Goal: Task Accomplishment & Management: Manage account settings

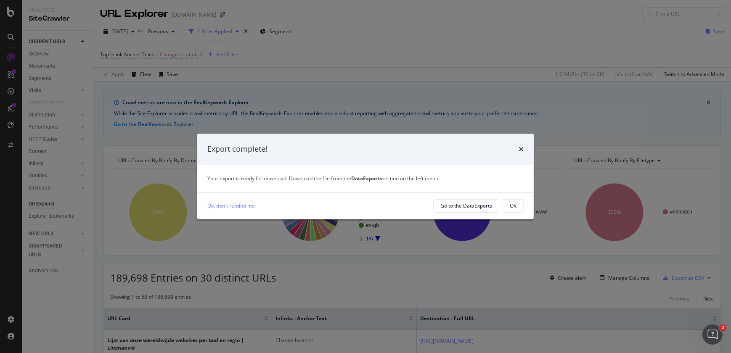
scroll to position [9, 0]
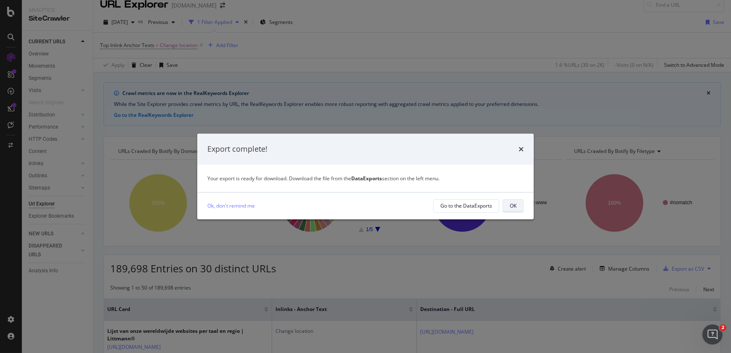
click at [511, 203] on div "OK" at bounding box center [513, 205] width 7 height 7
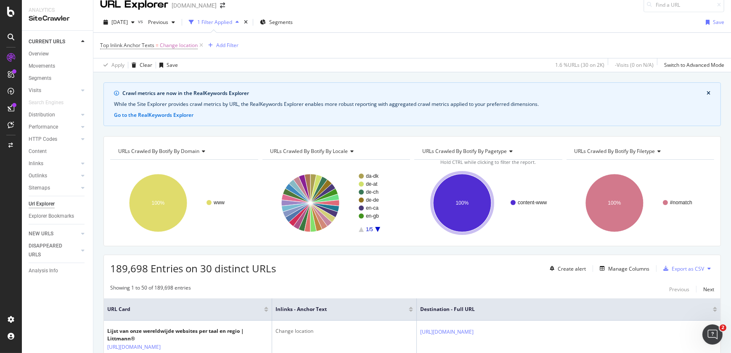
click at [511, 203] on circle "A chart." at bounding box center [512, 202] width 5 height 5
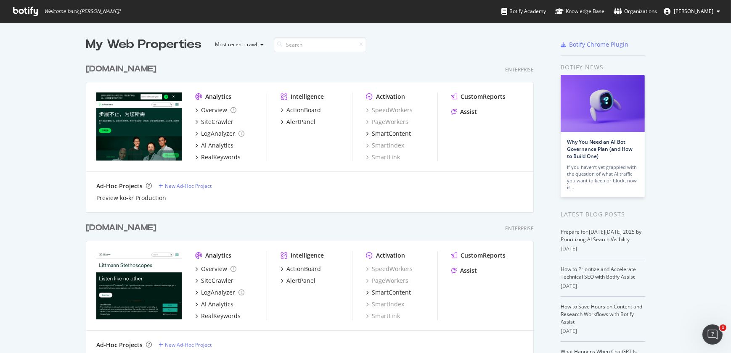
click at [120, 69] on div "[DOMAIN_NAME]" at bounding box center [121, 69] width 71 height 12
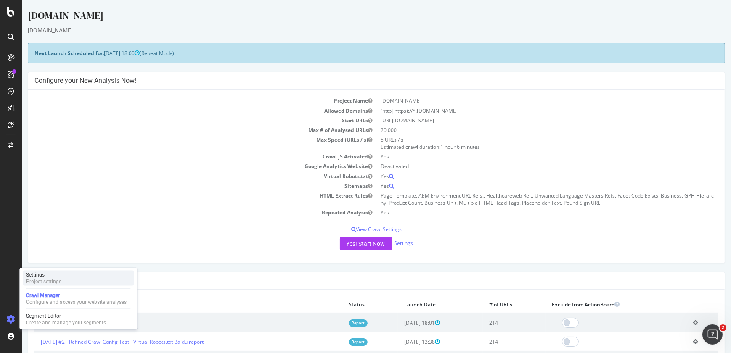
click at [50, 278] on div "Project settings" at bounding box center [43, 281] width 35 height 7
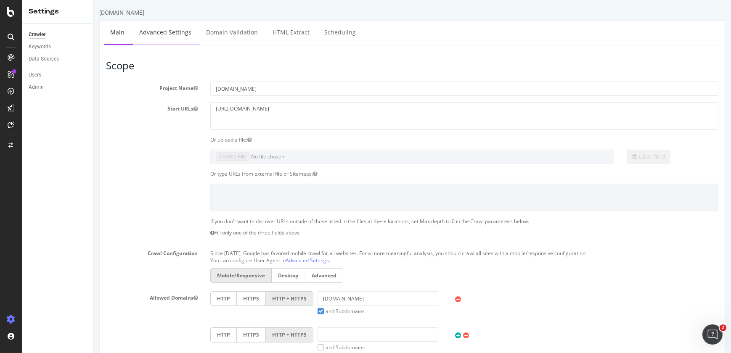
click at [167, 31] on link "Advanced Settings" at bounding box center [164, 32] width 65 height 23
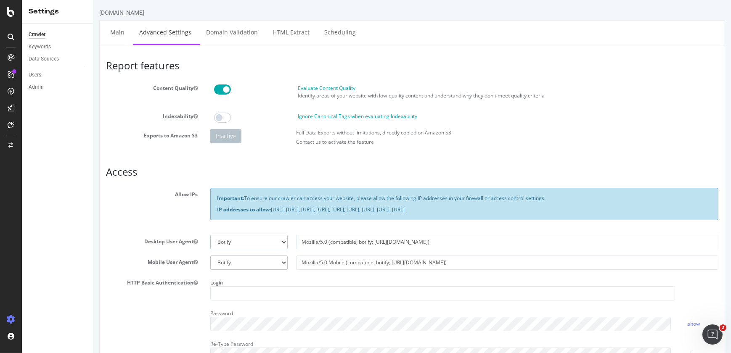
click at [278, 238] on select "Botify Googlebot Chrome Firefox Edge Custom" at bounding box center [249, 242] width 78 height 14
select select
click at [210, 235] on select "Botify Googlebot Chrome Firefox Edge Custom" at bounding box center [249, 242] width 78 height 14
click at [281, 240] on select "Botify Googlebot Chrome Firefox Edge Custom" at bounding box center [249, 242] width 78 height 14
select select "Mozilla/5.0 (compatible; botify; [URL][DOMAIN_NAME])"
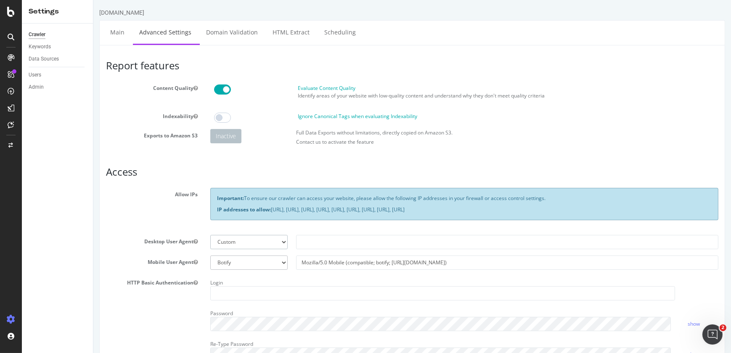
click at [210, 235] on select "Botify Googlebot Chrome Firefox Edge Custom" at bounding box center [249, 242] width 78 height 14
type input "Mozilla/5.0 (compatible; botify; [URL][DOMAIN_NAME])"
